Goal: Information Seeking & Learning: Learn about a topic

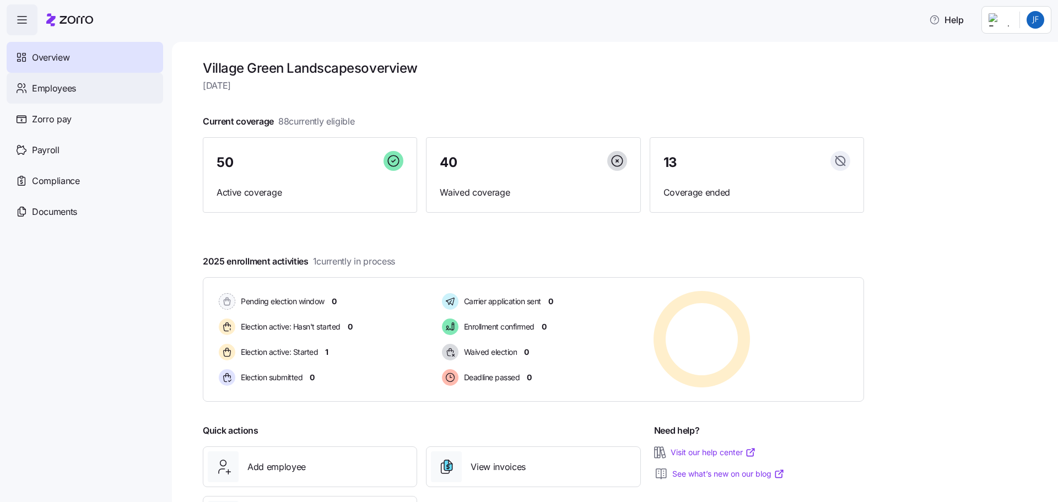
click at [58, 90] on span "Employees" at bounding box center [54, 89] width 44 height 14
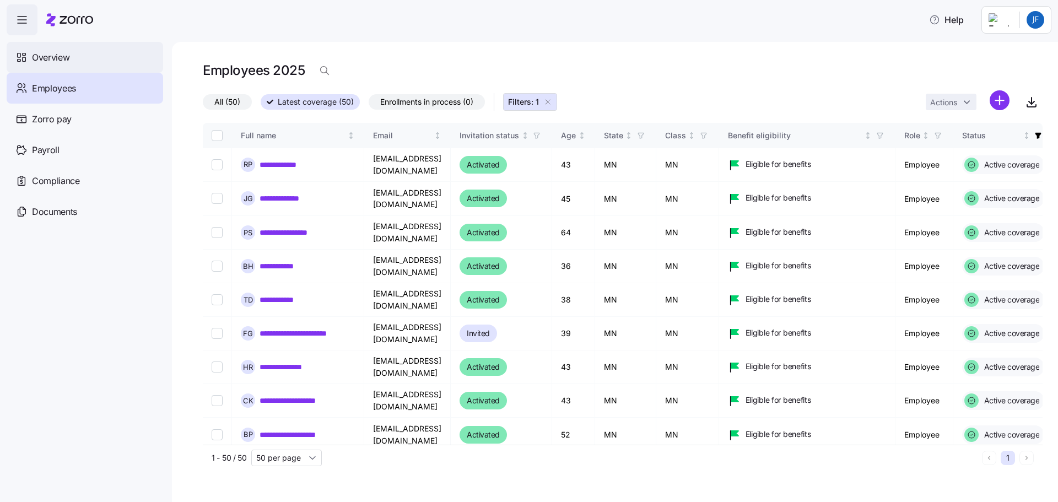
click at [62, 58] on span "Overview" at bounding box center [50, 58] width 37 height 14
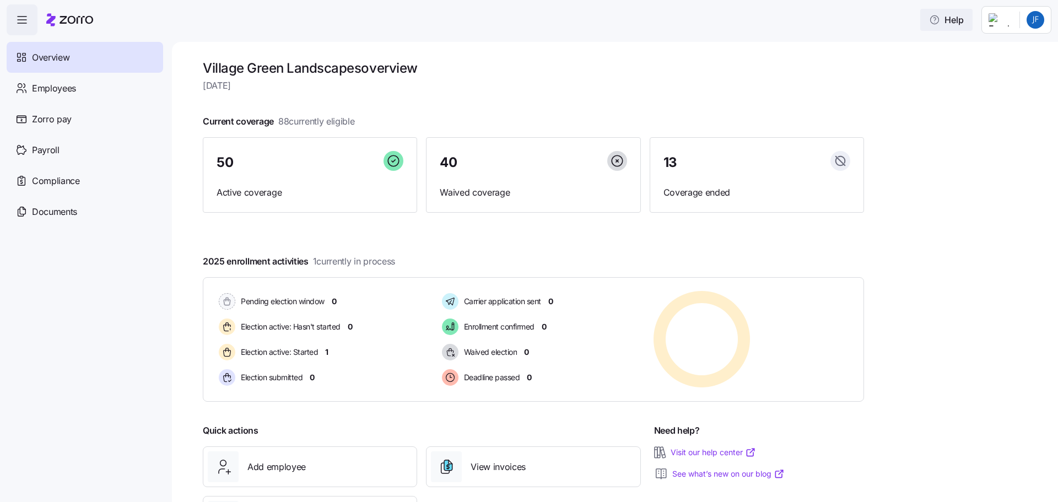
click at [950, 21] on span "Help" at bounding box center [946, 19] width 35 height 13
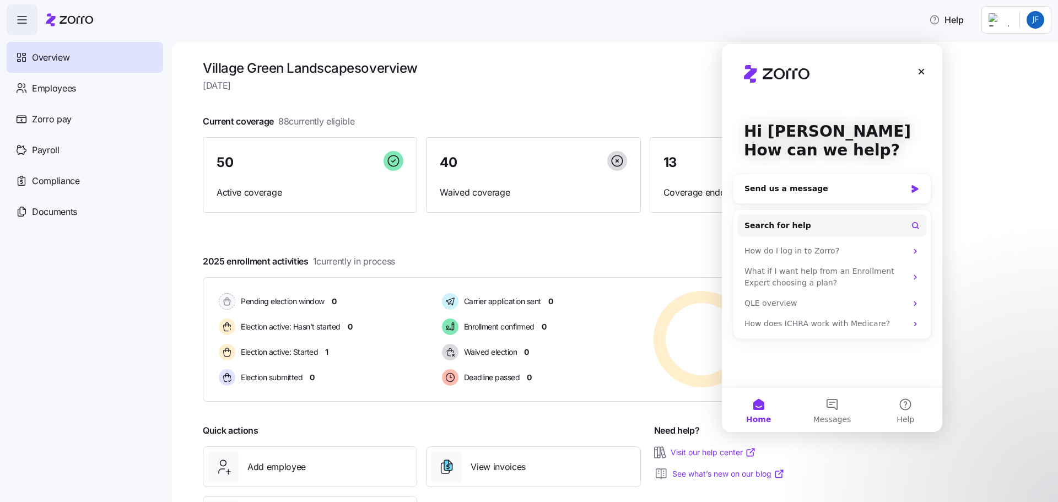
click at [985, 261] on div "Village Green Landscapes overview [DATE] Current coverage 88 currently eligible…" at bounding box center [615, 272] width 886 height 460
click at [908, 408] on button "Help" at bounding box center [905, 410] width 73 height 44
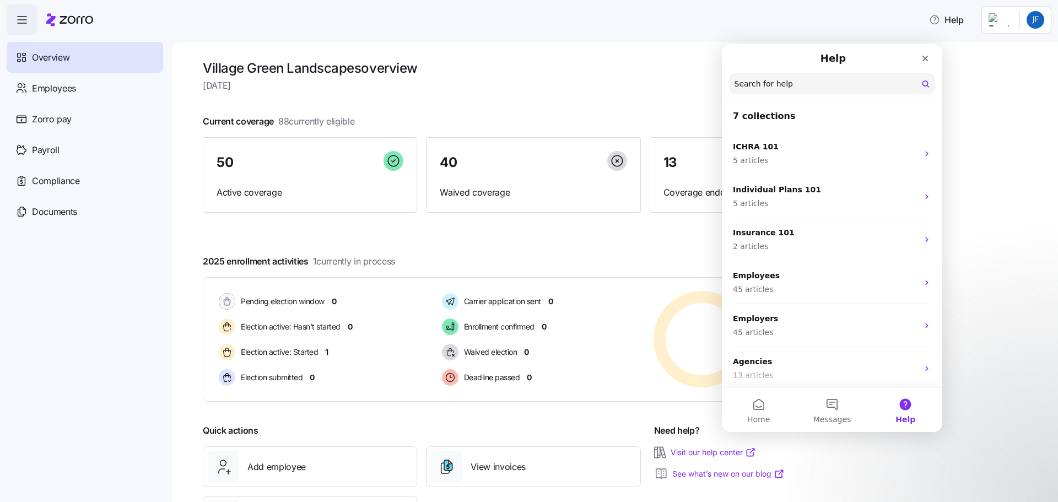
click at [991, 311] on div "Village Green Landscapes overview [DATE] Current coverage 88 currently eligible…" at bounding box center [615, 272] width 886 height 460
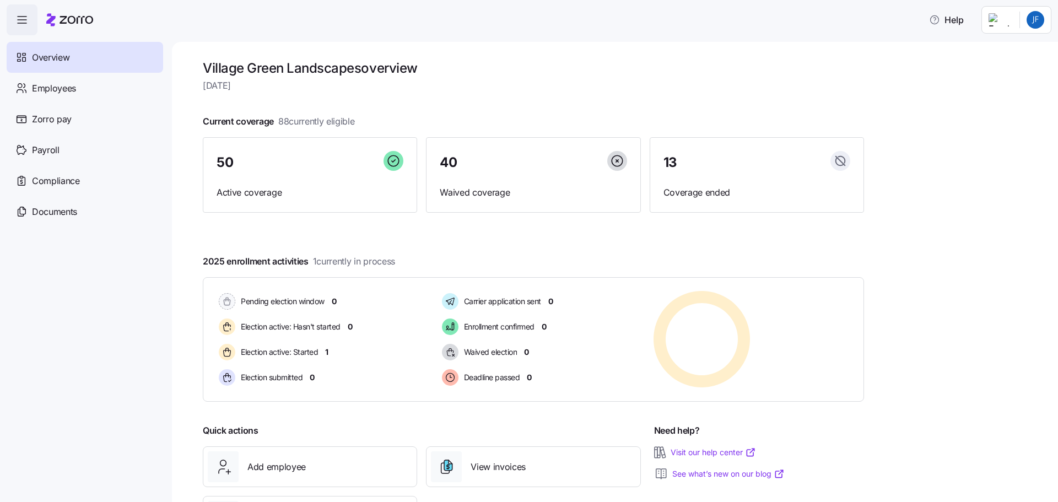
drag, startPoint x: 583, startPoint y: 22, endPoint x: 571, endPoint y: 5, distance: 20.9
click at [583, 21] on div "Help" at bounding box center [529, 19] width 1044 height 31
